Goal: Task Accomplishment & Management: Use online tool/utility

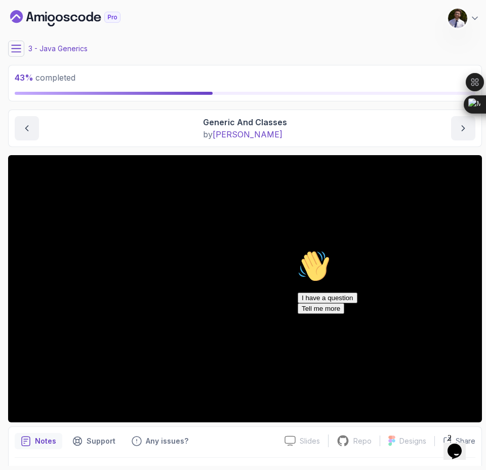
drag, startPoint x: 455, startPoint y: 48, endPoint x: 328, endPoint y: 22, distance: 130.2
click at [328, 22] on main "My Courses Java Generics 256 Points [PERSON_NAME] Student 3 - Java Generics 43 …" at bounding box center [245, 234] width 474 height 461
drag, startPoint x: 312, startPoint y: 46, endPoint x: 360, endPoint y: 32, distance: 49.5
click at [360, 32] on main "My Courses Java Generics 256 Points [PERSON_NAME] Student 3 - Java Generics 43 …" at bounding box center [245, 234] width 474 height 461
drag, startPoint x: 335, startPoint y: 149, endPoint x: 322, endPoint y: 75, distance: 74.7
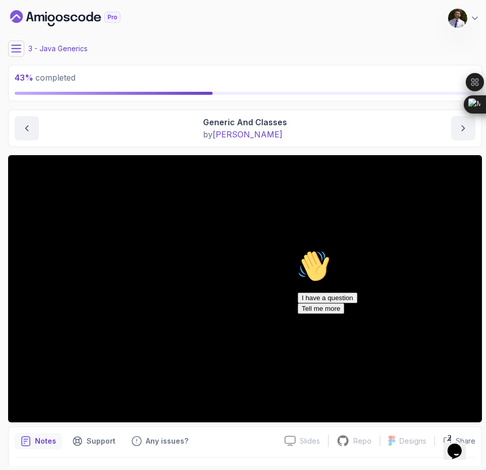
click at [322, 75] on main "My Courses Java Generics 256 Points [PERSON_NAME] Student 3 - Java Generics 43 …" at bounding box center [245, 234] width 474 height 461
drag, startPoint x: 358, startPoint y: 138, endPoint x: 378, endPoint y: 38, distance: 102.4
click at [378, 38] on main "My Courses Java Generics 256 Points [PERSON_NAME] Student 3 - Java Generics 43 …" at bounding box center [245, 234] width 474 height 461
drag, startPoint x: 381, startPoint y: 44, endPoint x: 415, endPoint y: 41, distance: 34.1
click at [415, 41] on div "3 - Java Generics" at bounding box center [245, 49] width 474 height 16
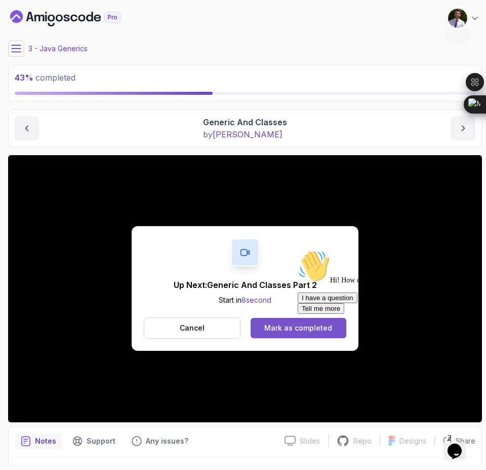
click at [285, 326] on div "Mark as completed" at bounding box center [298, 328] width 68 height 10
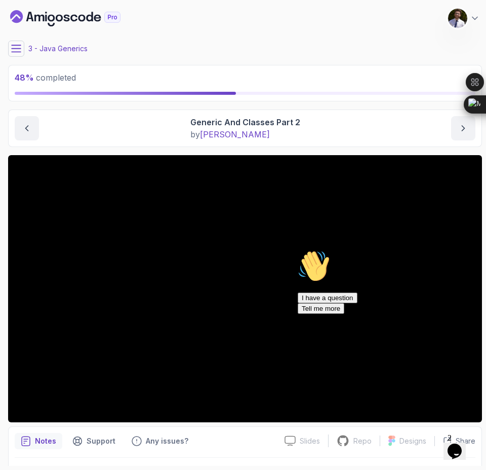
click at [467, 314] on div "Hi! How can we help? I have a question Tell me more" at bounding box center [389, 282] width 182 height 64
click at [298, 250] on icon "Chat attention grabber" at bounding box center [298, 250] width 0 height 0
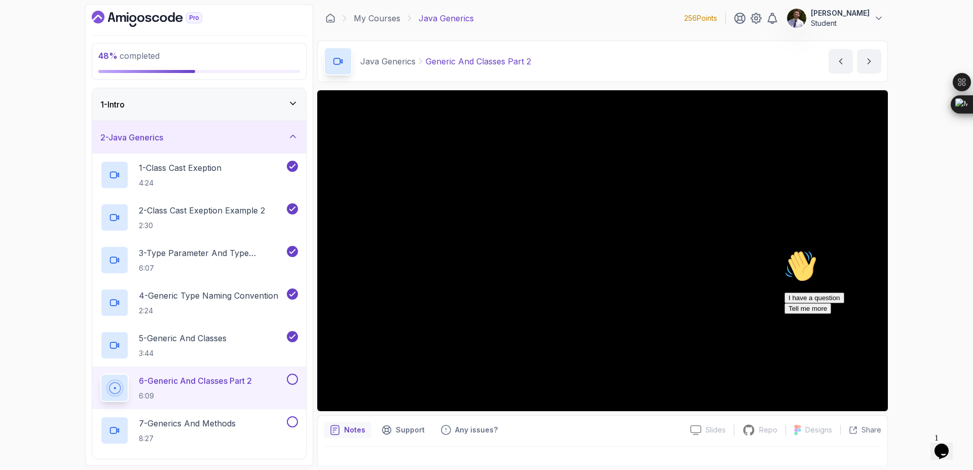
click at [486, 428] on div "Notes Support Any issues?" at bounding box center [503, 429] width 358 height 16
click at [486, 445] on div "Opens Chat This icon Opens the chat window." at bounding box center [941, 451] width 16 height 16
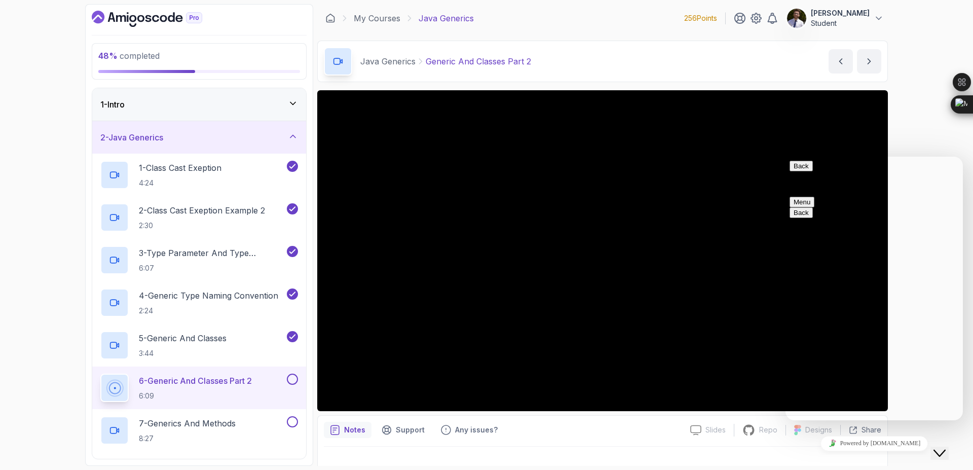
click at [486, 447] on div "Close Chat This icon closes the chat window." at bounding box center [939, 453] width 12 height 12
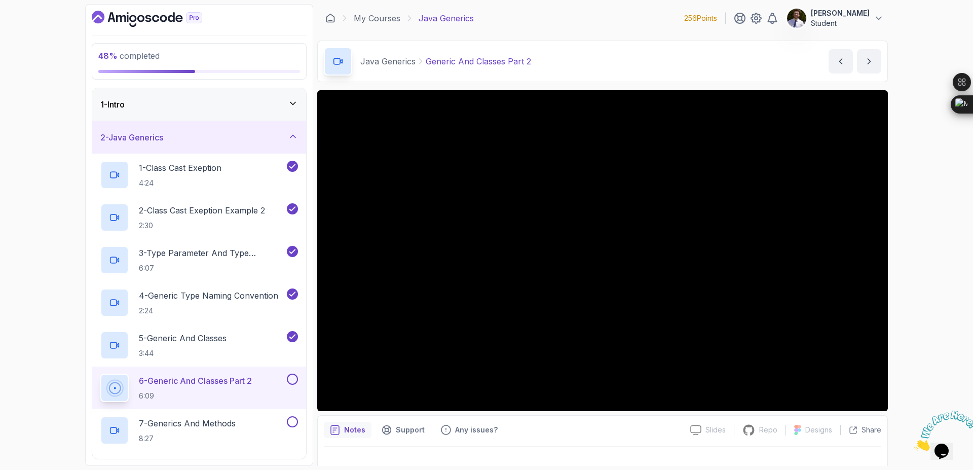
click at [486, 443] on icon "Close" at bounding box center [914, 447] width 0 height 9
